Goal: Task Accomplishment & Management: Use online tool/utility

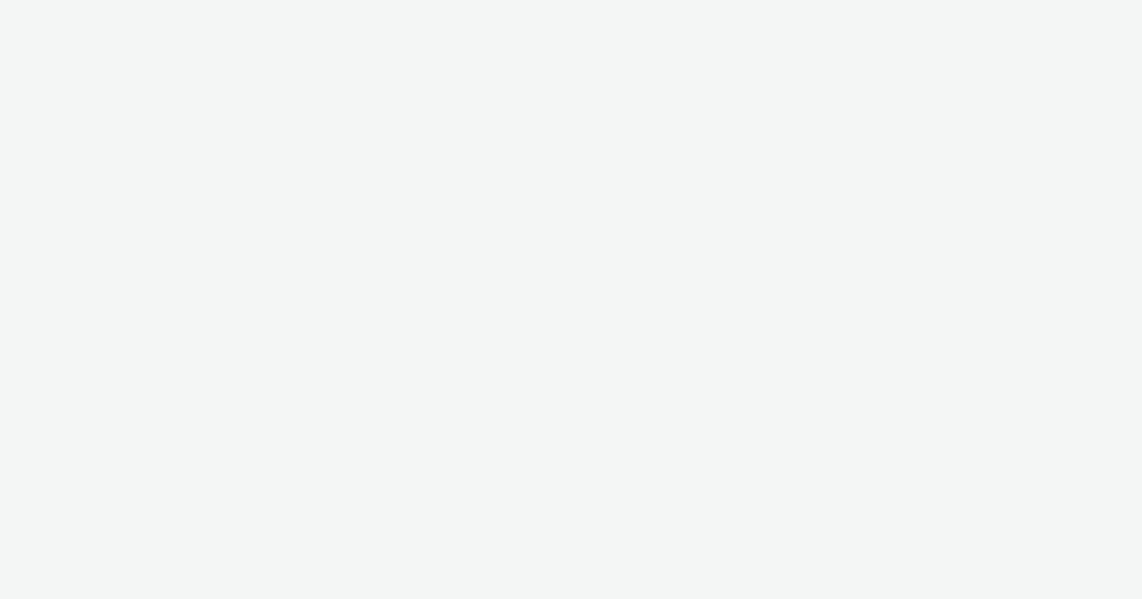
select select "47c37c18-910e-43a3-bb91-a2beb2847406"
select select "b1b940d3-d05b-48b5-821e-f328c33b988b"
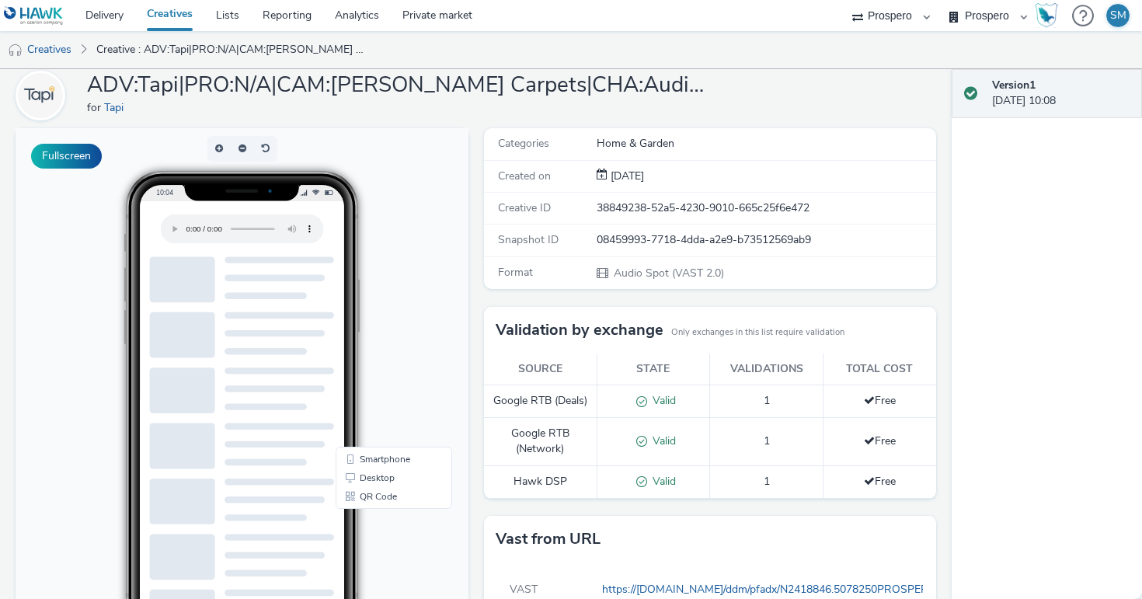
scroll to position [17, 0]
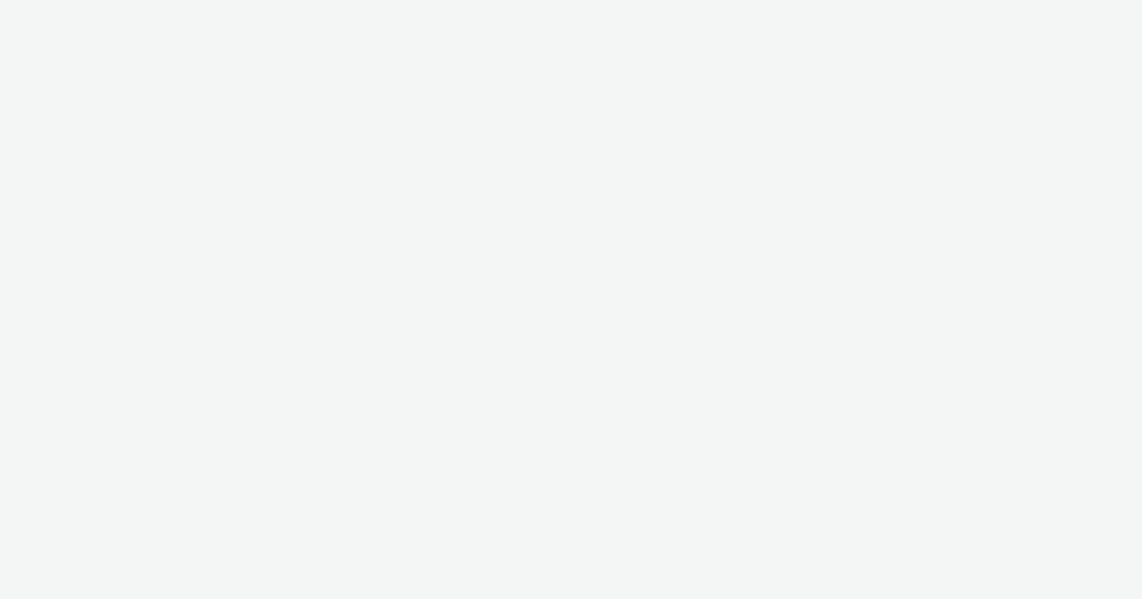
select select "47c37c18-910e-43a3-bb91-a2beb2847406"
select select "b1b940d3-d05b-48b5-821e-f328c33b988b"
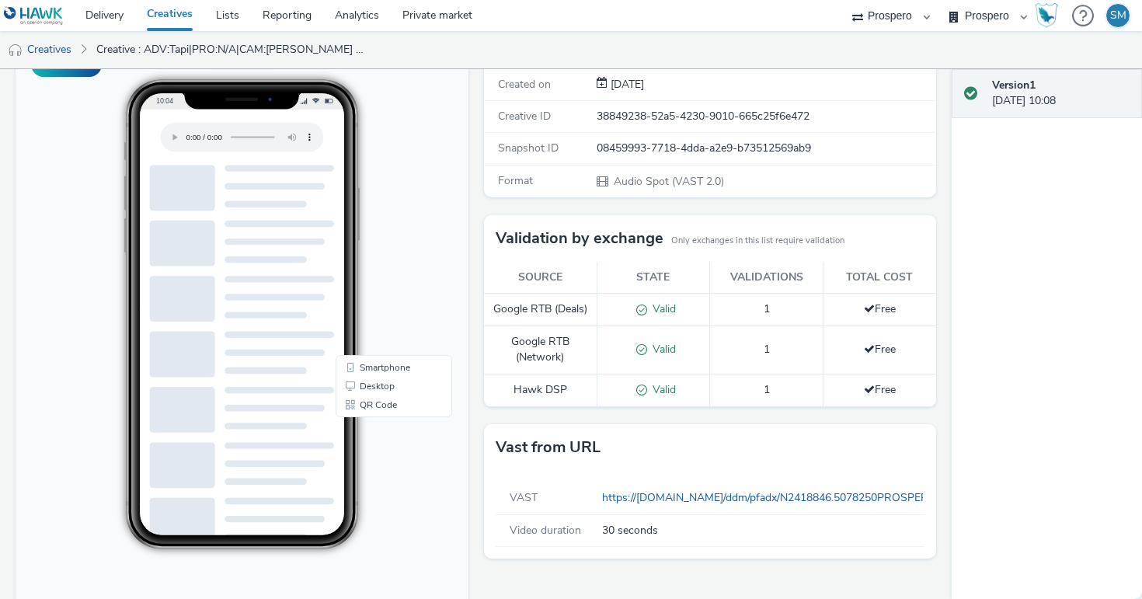
scroll to position [151, 0]
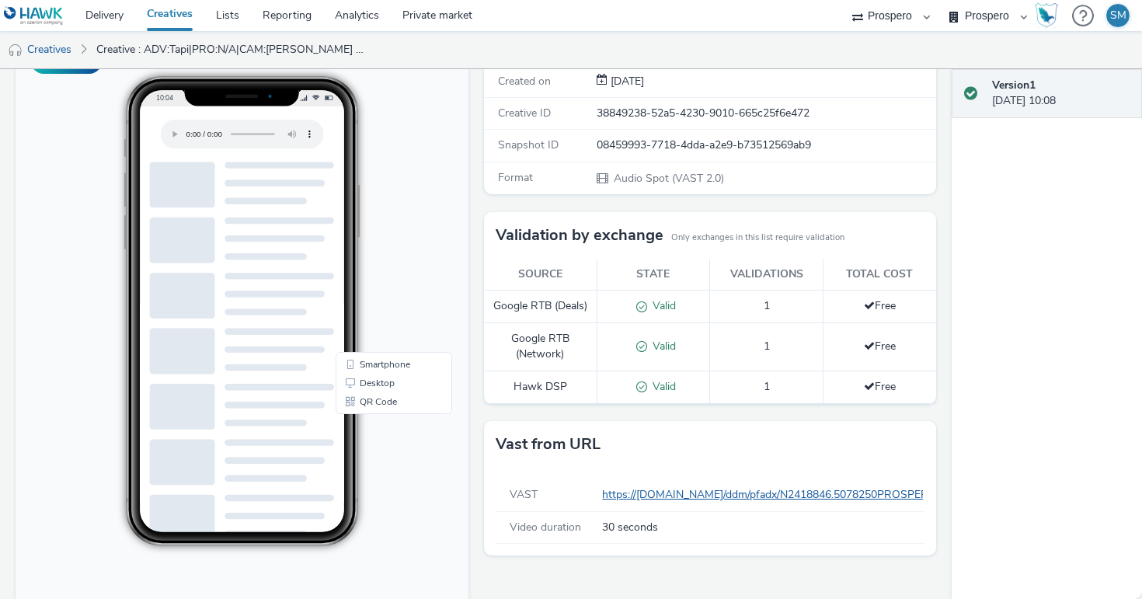
click at [643, 496] on link "https://[DOMAIN_NAME]/ddm/pfadx/N2418846.5078250PROSPERO/B34211514.429001351;sz…" at bounding box center [1129, 494] width 1054 height 15
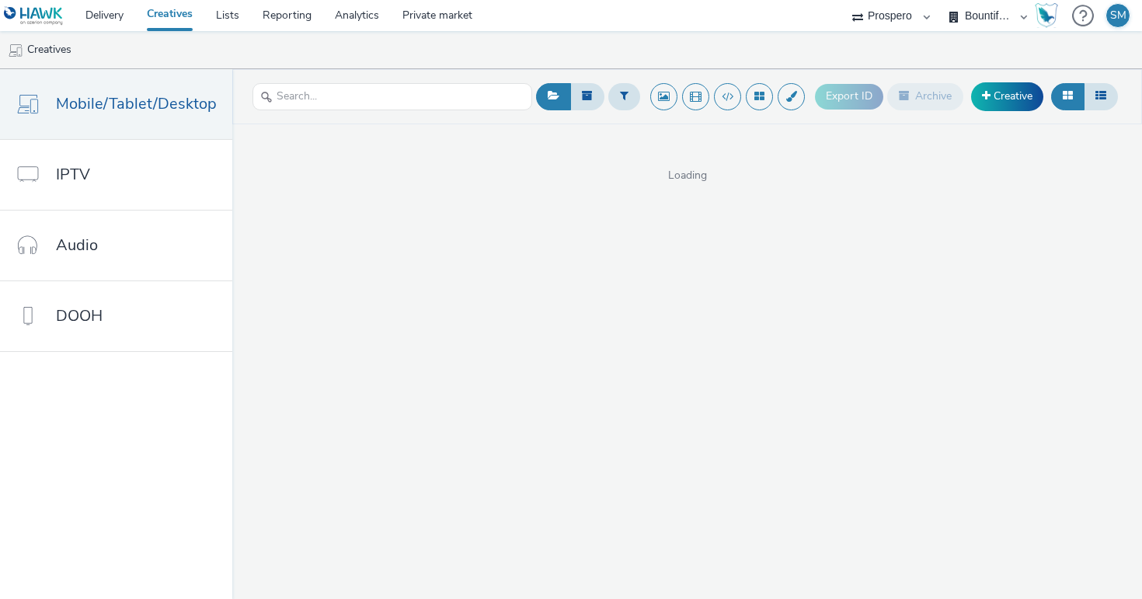
select select "47c37c18-910e-43a3-bb91-a2beb2847406"
